Goal: Task Accomplishment & Management: Manage account settings

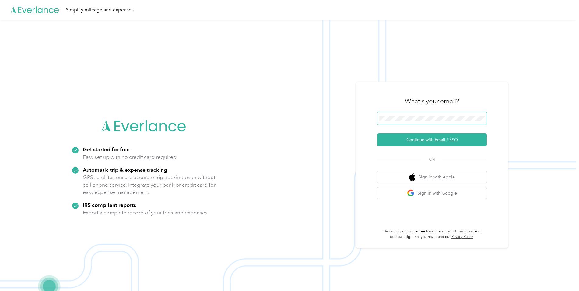
click at [455, 114] on span at bounding box center [432, 118] width 110 height 13
click at [414, 142] on button "Continue with Email / SSO" at bounding box center [432, 139] width 110 height 13
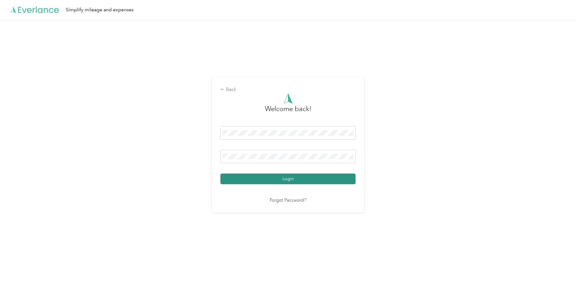
click at [278, 182] on button "Login" at bounding box center [288, 178] width 135 height 11
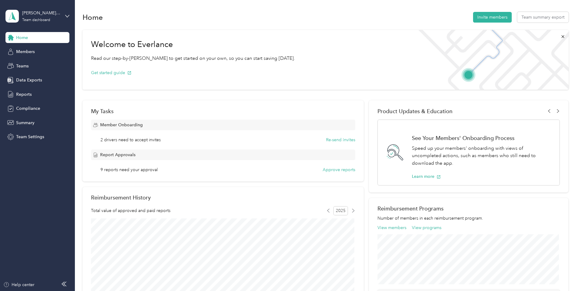
click at [121, 140] on span "2 drivers need to accept invites" at bounding box center [131, 139] width 60 height 6
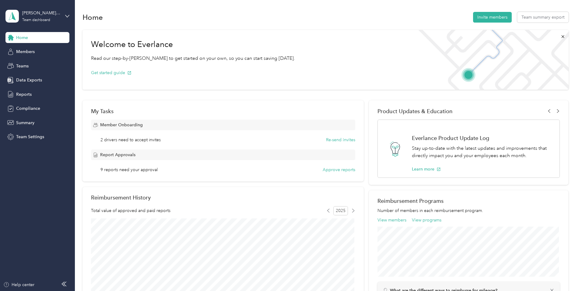
drag, startPoint x: 121, startPoint y: 140, endPoint x: 108, endPoint y: 124, distance: 20.1
click at [108, 124] on span "Member Onboarding" at bounding box center [121, 125] width 43 height 6
click at [95, 123] on circle at bounding box center [94, 123] width 1 height 1
click at [339, 140] on button "Re-send invites" at bounding box center [340, 139] width 29 height 6
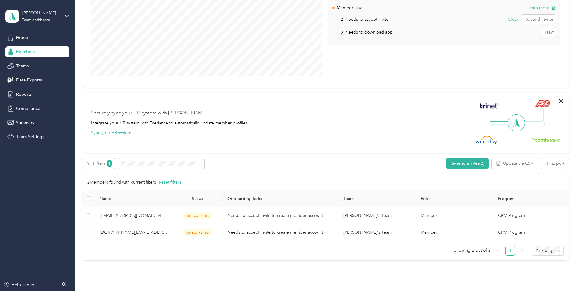
scroll to position [91, 0]
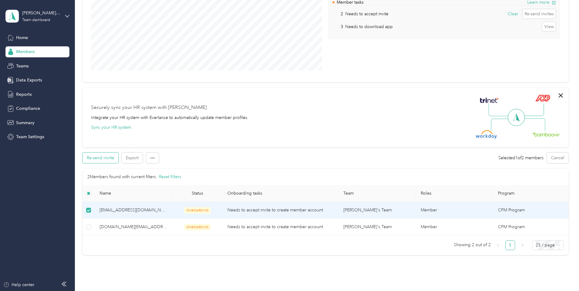
click at [108, 158] on button "Re-send invite" at bounding box center [101, 157] width 36 height 11
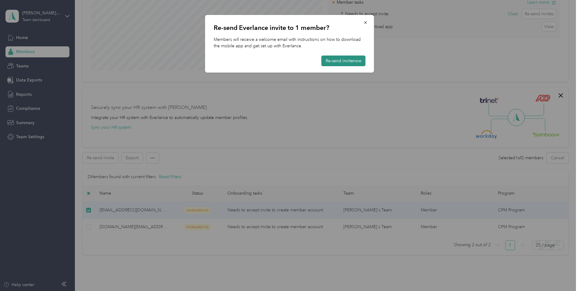
click at [344, 58] on button "Re-send invite now" at bounding box center [344, 60] width 44 height 11
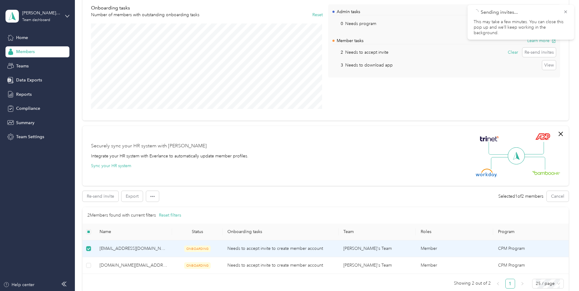
scroll to position [0, 0]
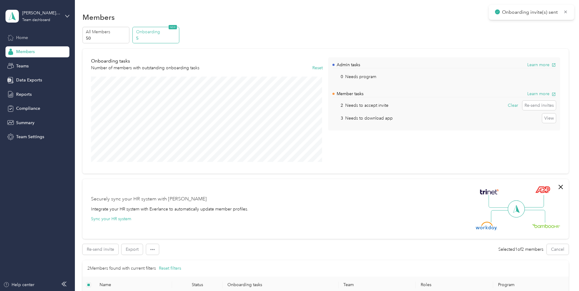
click at [23, 37] on span "Home" at bounding box center [22, 37] width 12 height 6
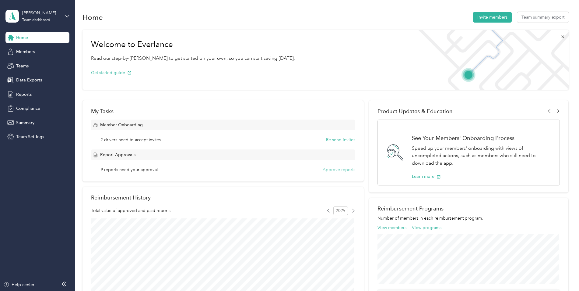
click at [346, 170] on button "Approve reports" at bounding box center [339, 169] width 33 height 6
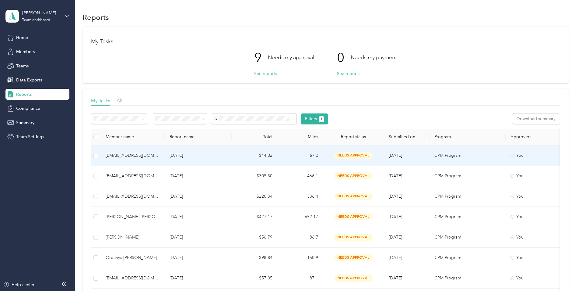
click at [280, 151] on td "67.2" at bounding box center [301, 155] width 46 height 20
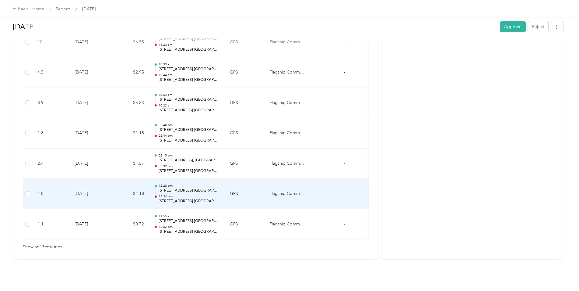
scroll to position [384, 0]
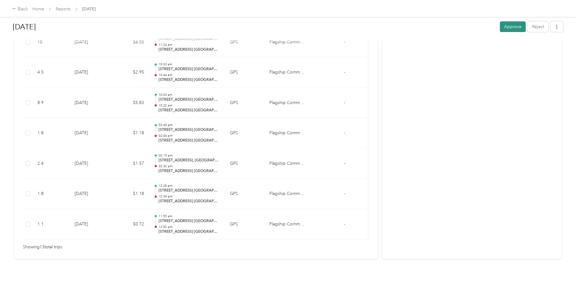
click at [511, 26] on button "Approve" at bounding box center [513, 26] width 26 height 11
click at [15, 8] on icon at bounding box center [14, 8] width 4 height 4
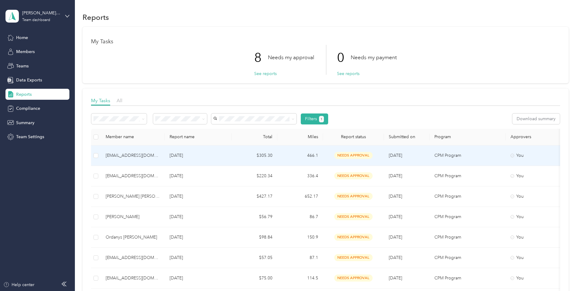
click at [232, 154] on td "$305.30" at bounding box center [255, 155] width 46 height 20
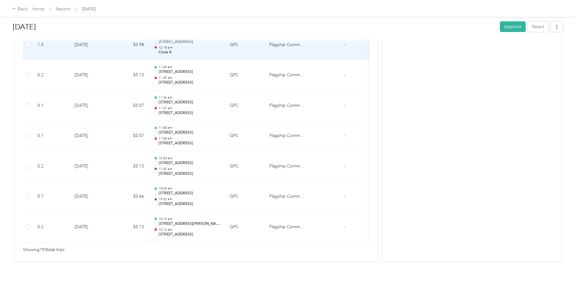
scroll to position [5840, 0]
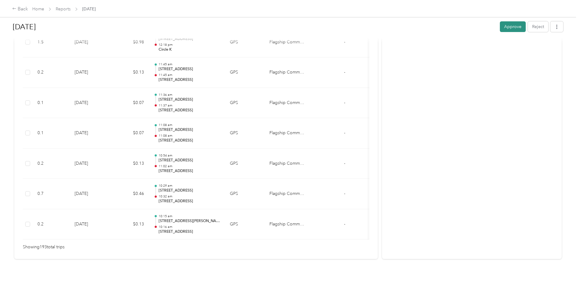
click at [510, 25] on button "Approve" at bounding box center [513, 26] width 26 height 11
click at [16, 9] on icon at bounding box center [14, 8] width 4 height 4
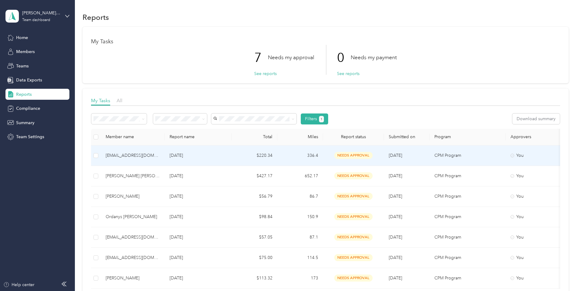
click at [221, 159] on td "[DATE]" at bounding box center [198, 155] width 67 height 20
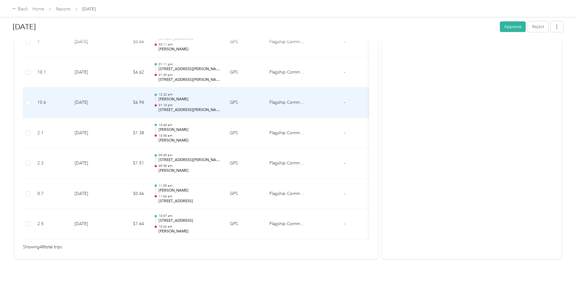
scroll to position [1445, 0]
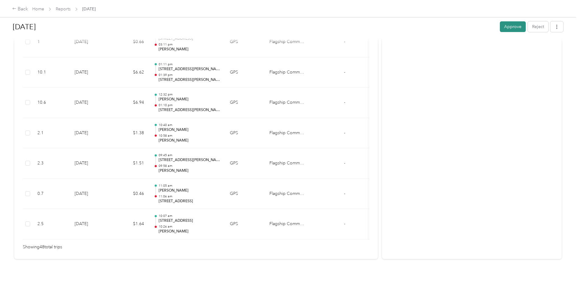
click at [513, 27] on button "Approve" at bounding box center [513, 26] width 26 height 11
click at [22, 7] on div "Back" at bounding box center [20, 8] width 16 height 7
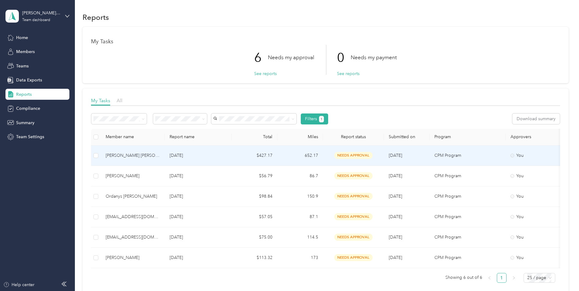
click at [232, 154] on td "$427.17" at bounding box center [255, 155] width 46 height 20
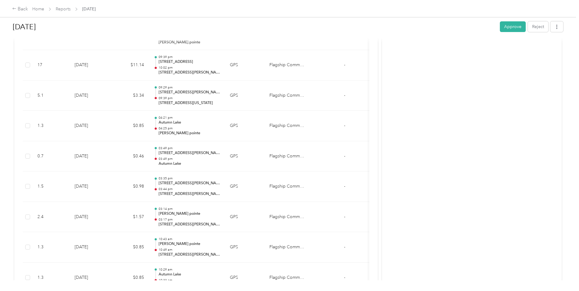
scroll to position [3779, 0]
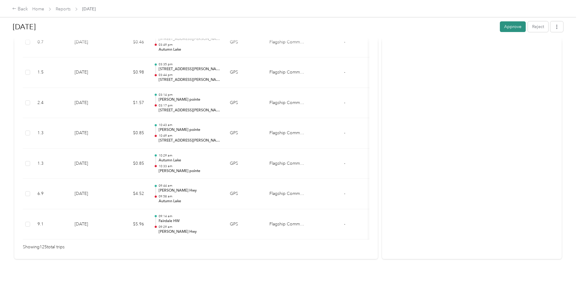
click at [502, 28] on button "Approve" at bounding box center [513, 26] width 26 height 11
click at [17, 8] on div "Back" at bounding box center [20, 8] width 16 height 7
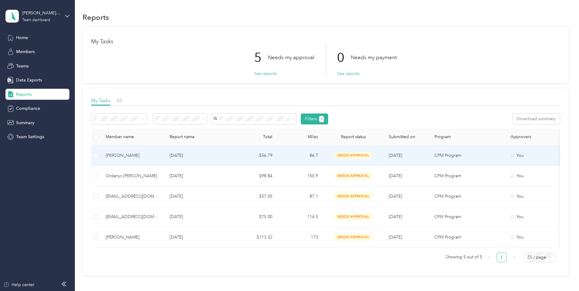
click at [239, 156] on td "$56.79" at bounding box center [255, 155] width 46 height 20
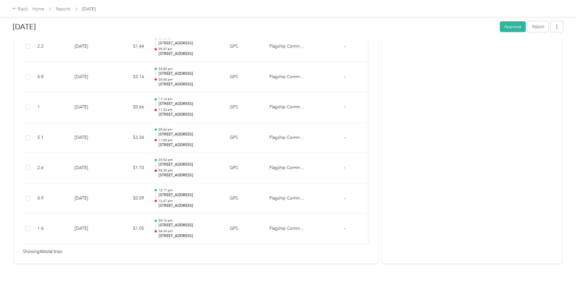
scroll to position [1384, 0]
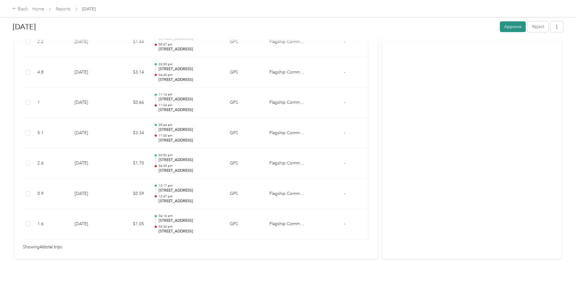
click at [515, 30] on button "Approve" at bounding box center [513, 26] width 26 height 11
click at [23, 9] on div "Back" at bounding box center [20, 8] width 16 height 7
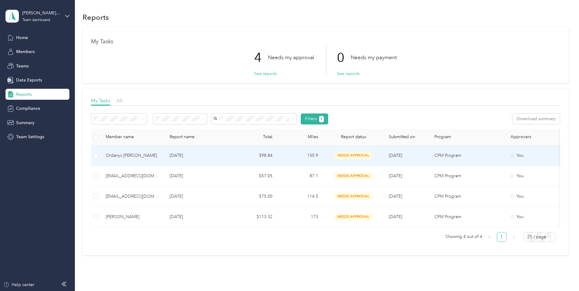
click at [232, 155] on td "$98.84" at bounding box center [255, 155] width 46 height 20
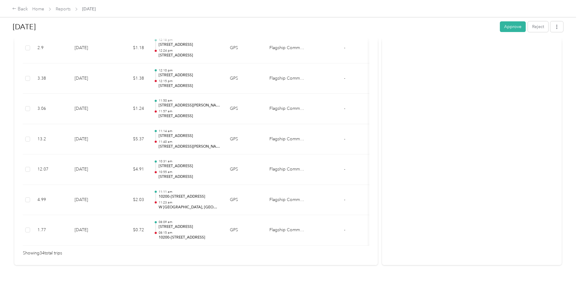
scroll to position [1020, 0]
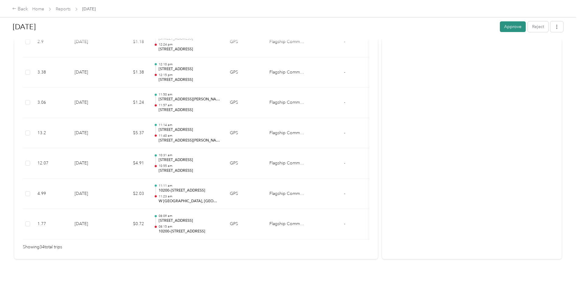
click at [512, 26] on button "Approve" at bounding box center [513, 26] width 26 height 11
click at [16, 8] on div "Back" at bounding box center [20, 8] width 16 height 7
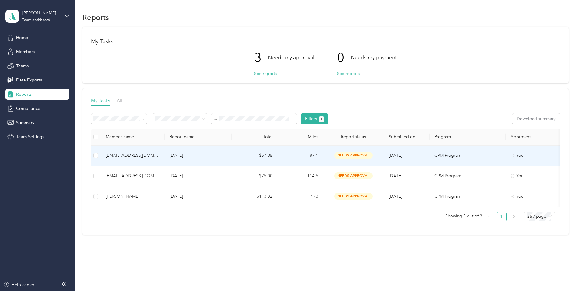
click at [301, 155] on td "87.1" at bounding box center [301, 155] width 46 height 20
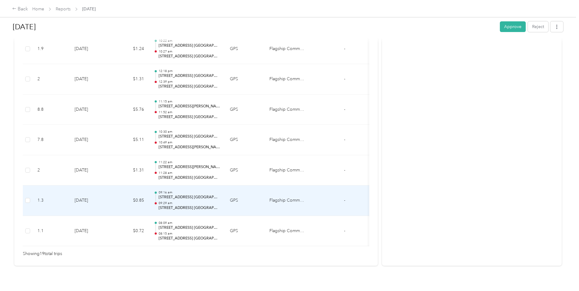
scroll to position [566, 0]
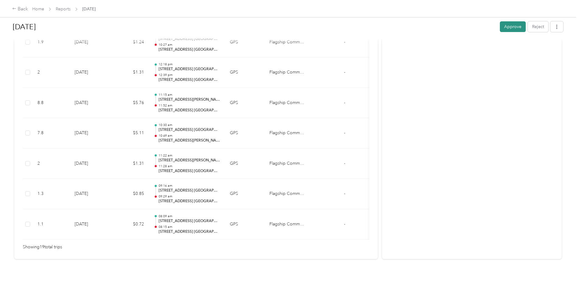
click at [502, 30] on button "Approve" at bounding box center [513, 26] width 26 height 11
click at [16, 11] on icon at bounding box center [14, 8] width 4 height 4
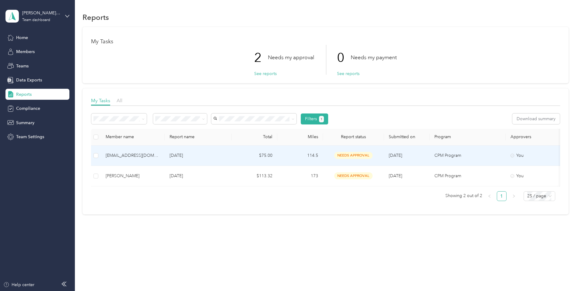
click at [217, 154] on p "[DATE]" at bounding box center [198, 155] width 57 height 7
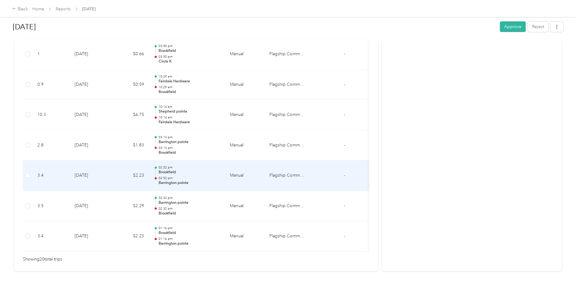
scroll to position [579, 0]
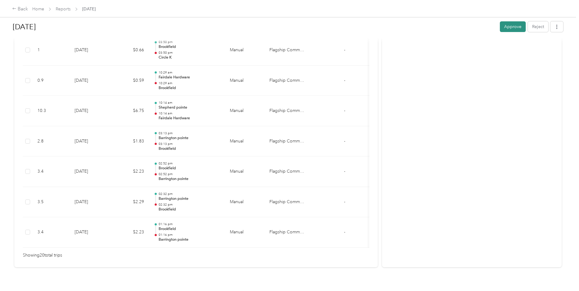
click at [514, 27] on button "Approve" at bounding box center [513, 26] width 26 height 11
click at [15, 11] on div "Back" at bounding box center [20, 8] width 16 height 7
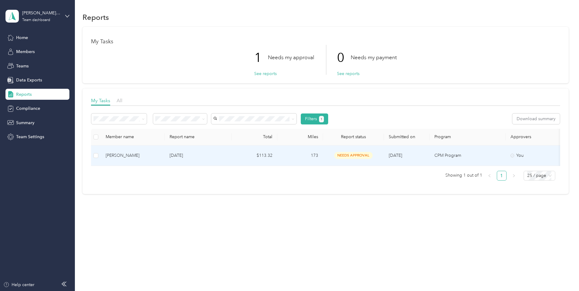
click at [220, 157] on p "[DATE]" at bounding box center [198, 155] width 57 height 7
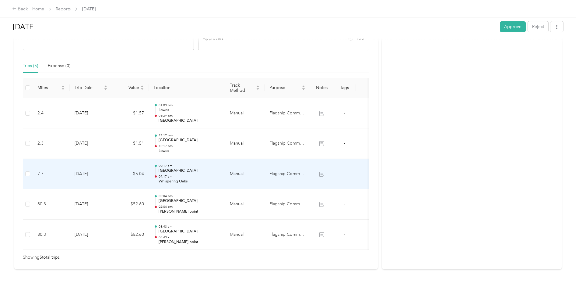
scroll to position [141, 0]
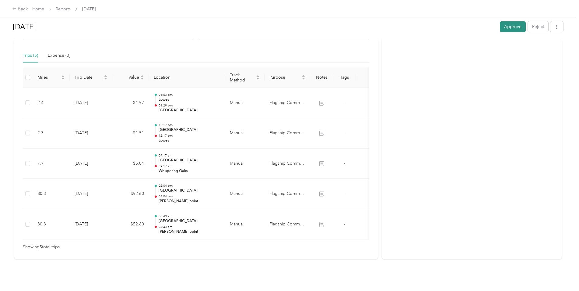
click at [510, 24] on button "Approve" at bounding box center [513, 26] width 26 height 11
click at [16, 9] on icon at bounding box center [14, 8] width 4 height 4
